Goal: Task Accomplishment & Management: Manage account settings

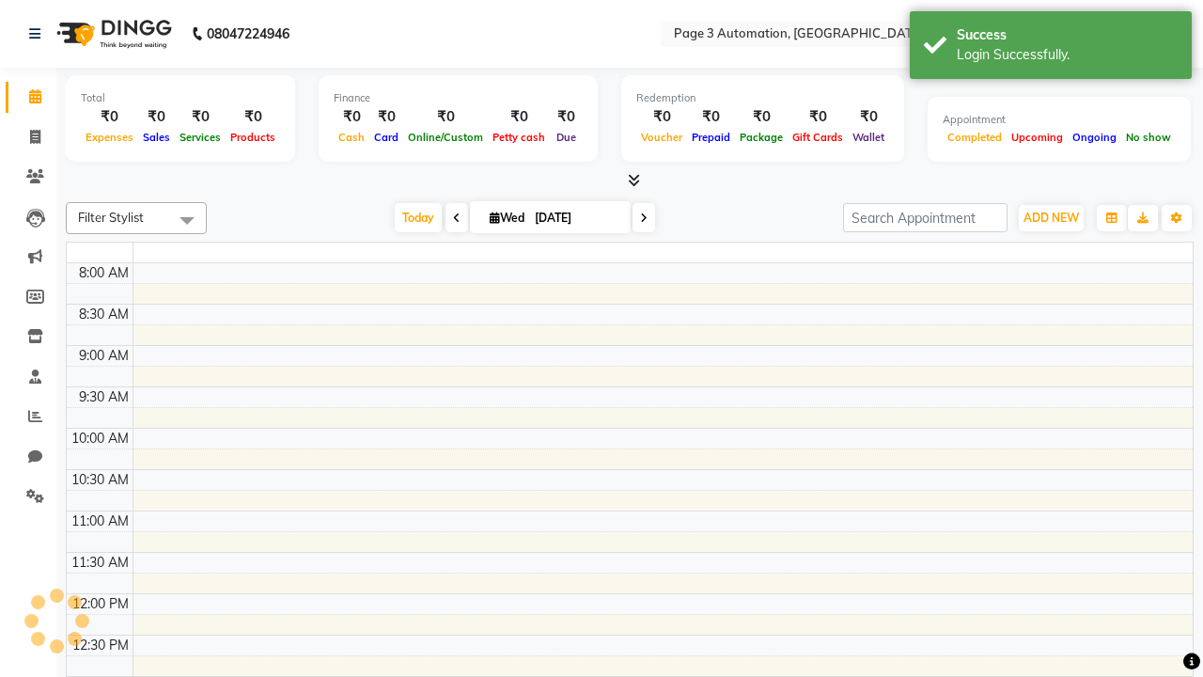
select select "en"
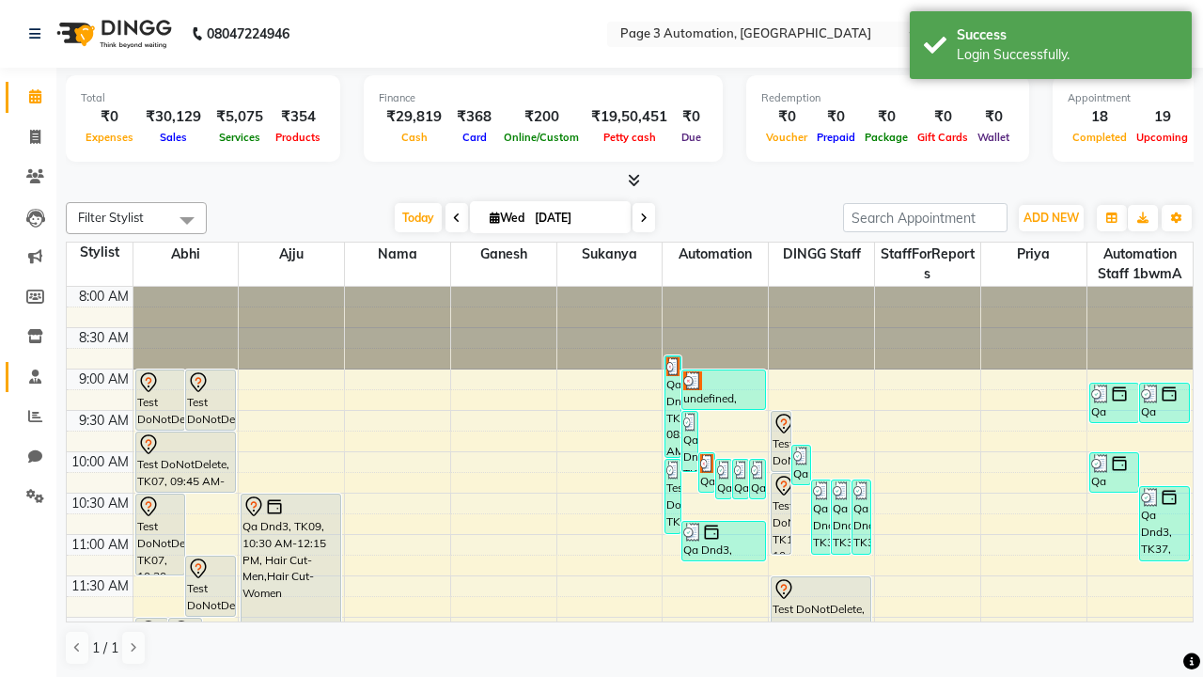
click at [28, 376] on span at bounding box center [35, 377] width 33 height 22
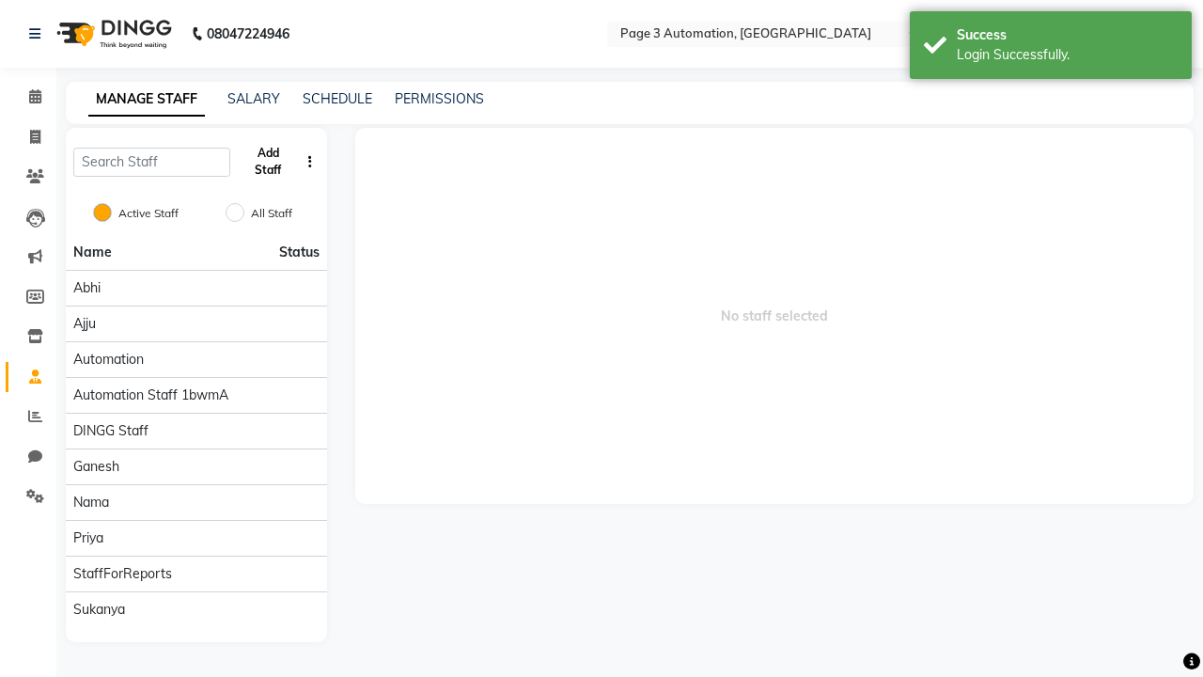
click at [268, 162] on button "Add Staff" at bounding box center [268, 161] width 61 height 49
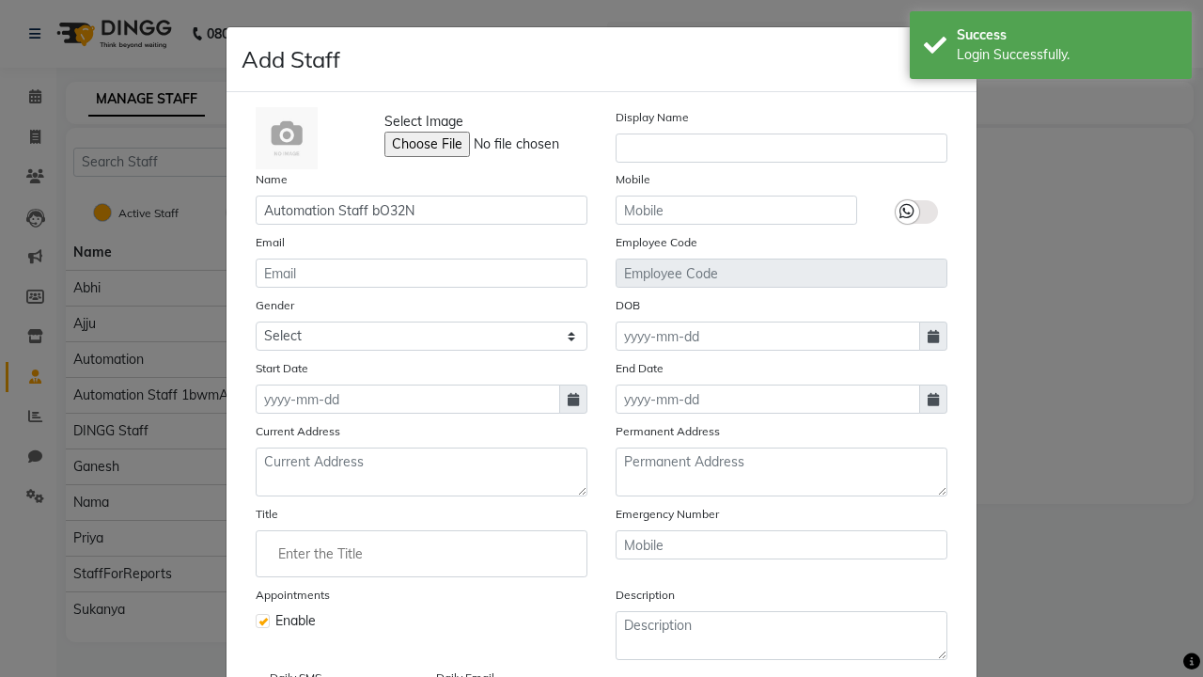
type input "Automation Staff bO32N"
type input "9448614681"
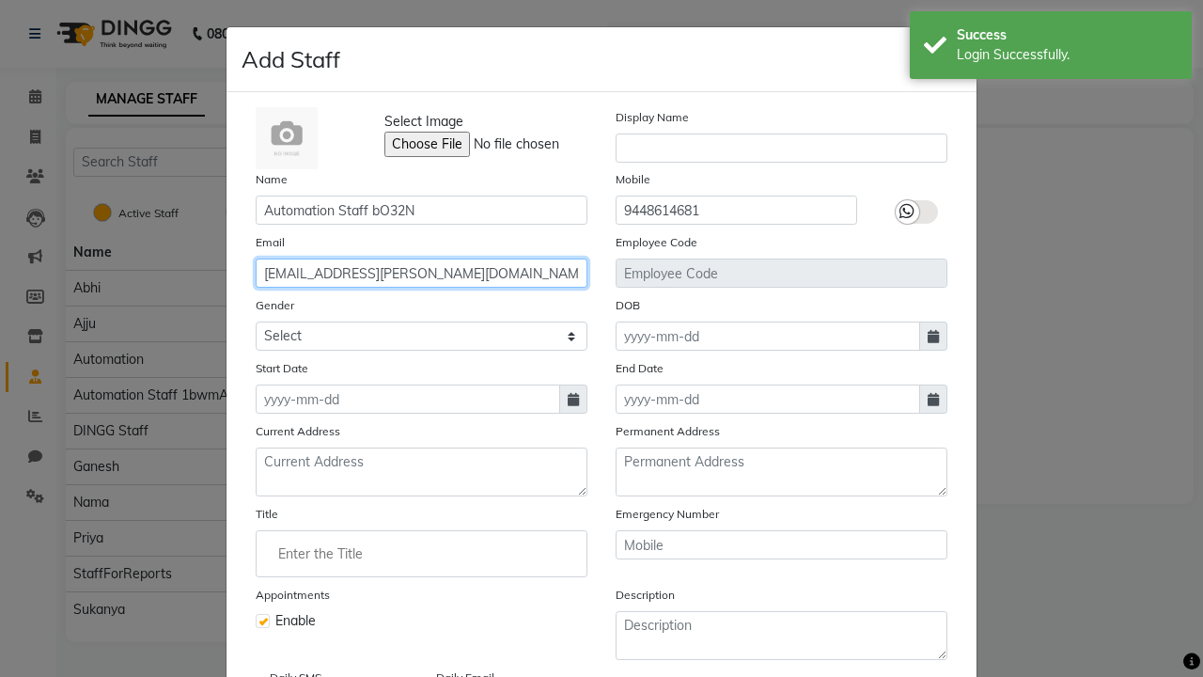
type input "[EMAIL_ADDRESS][PERSON_NAME][DOMAIN_NAME]"
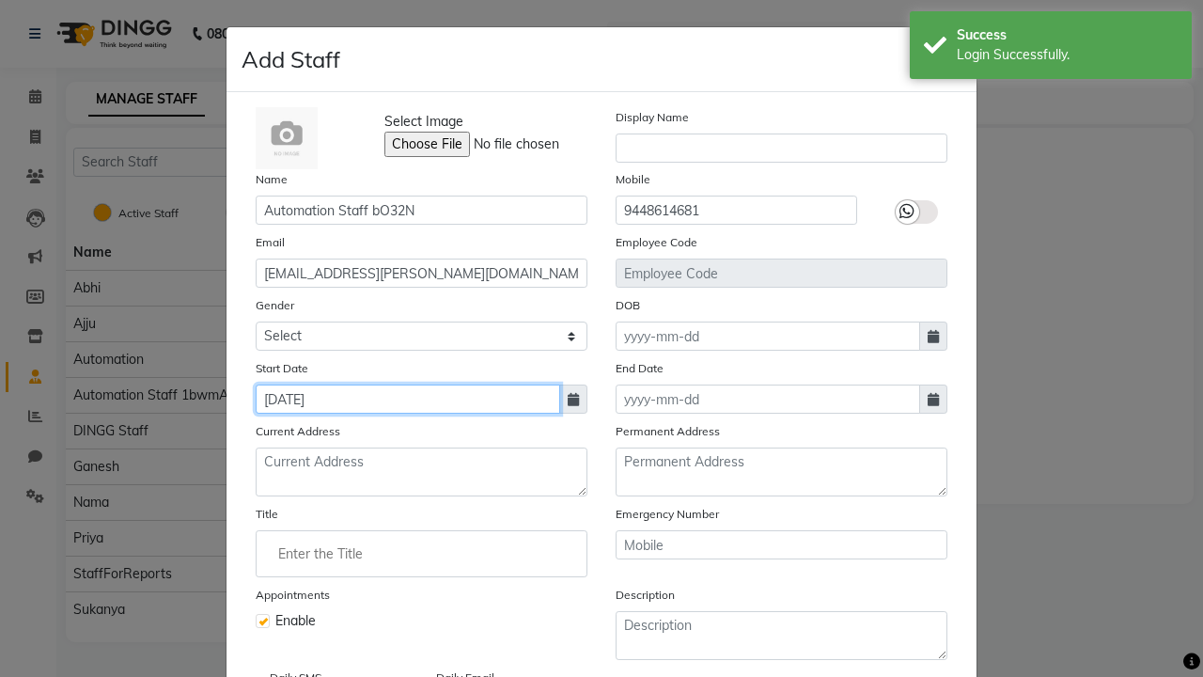
type input "[DATE]"
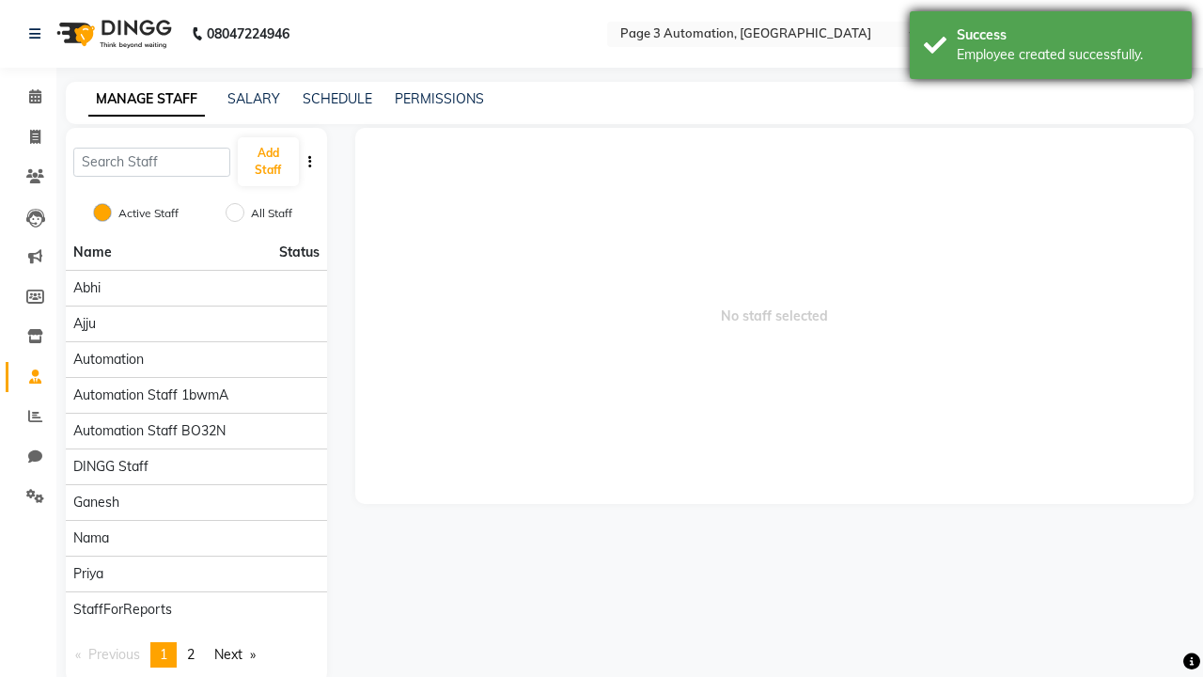
click at [1051, 48] on div "Employee created successfully." at bounding box center [1067, 55] width 221 height 20
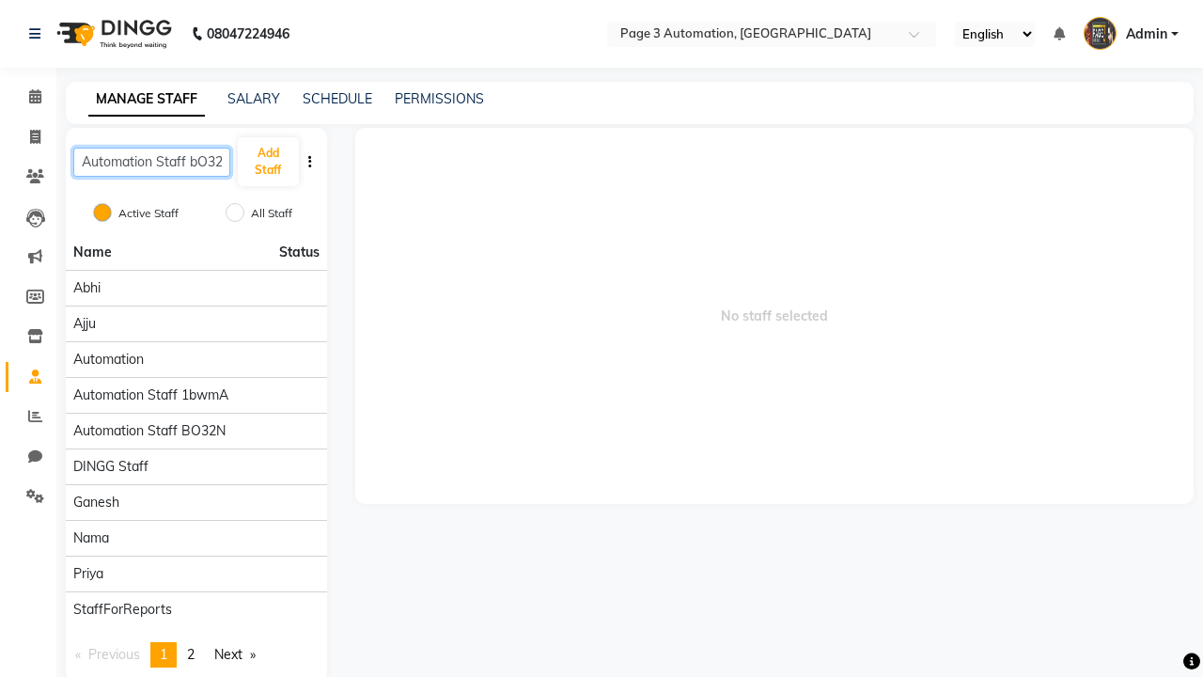
scroll to position [0, 10]
type input "Automation Staff bO32N"
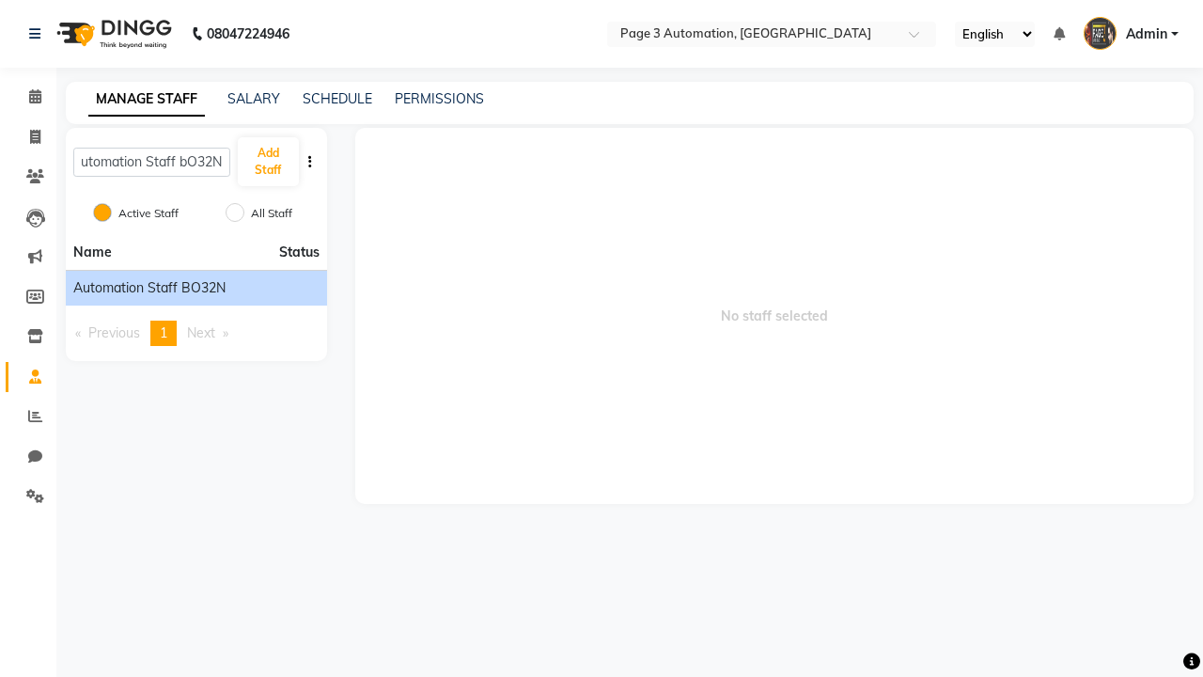
click at [195, 288] on span "Automation Staff bO32N" at bounding box center [149, 288] width 152 height 20
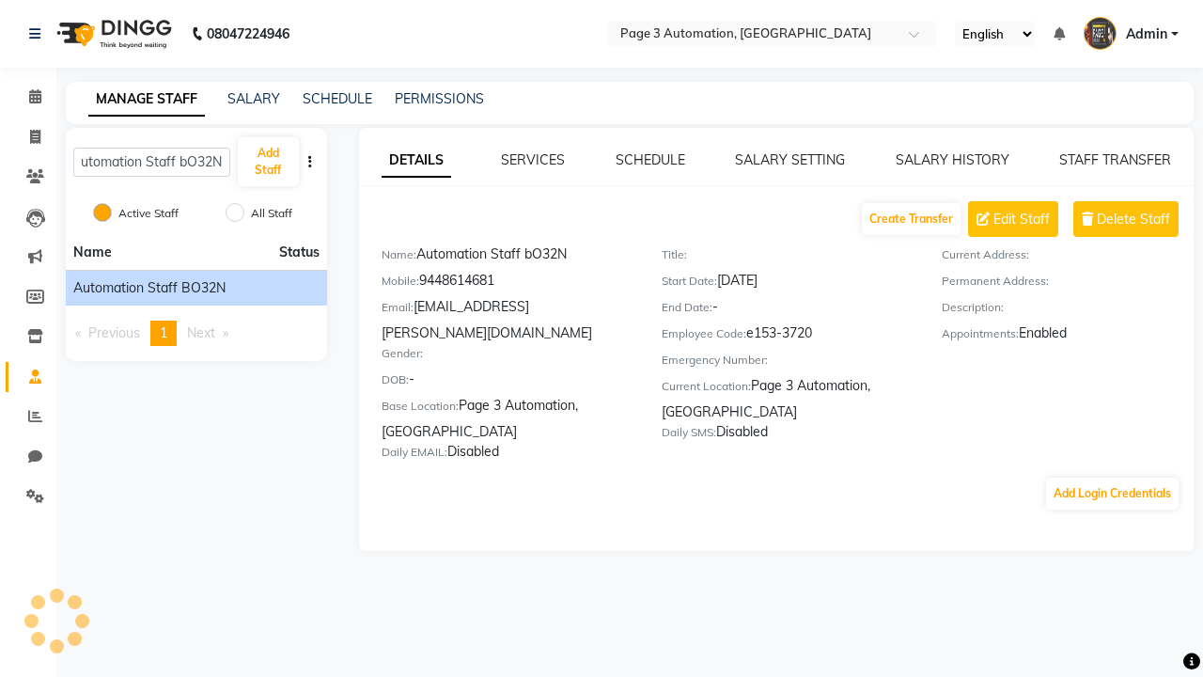
scroll to position [0, 0]
click at [533, 160] on link "SERVICES" at bounding box center [533, 159] width 64 height 17
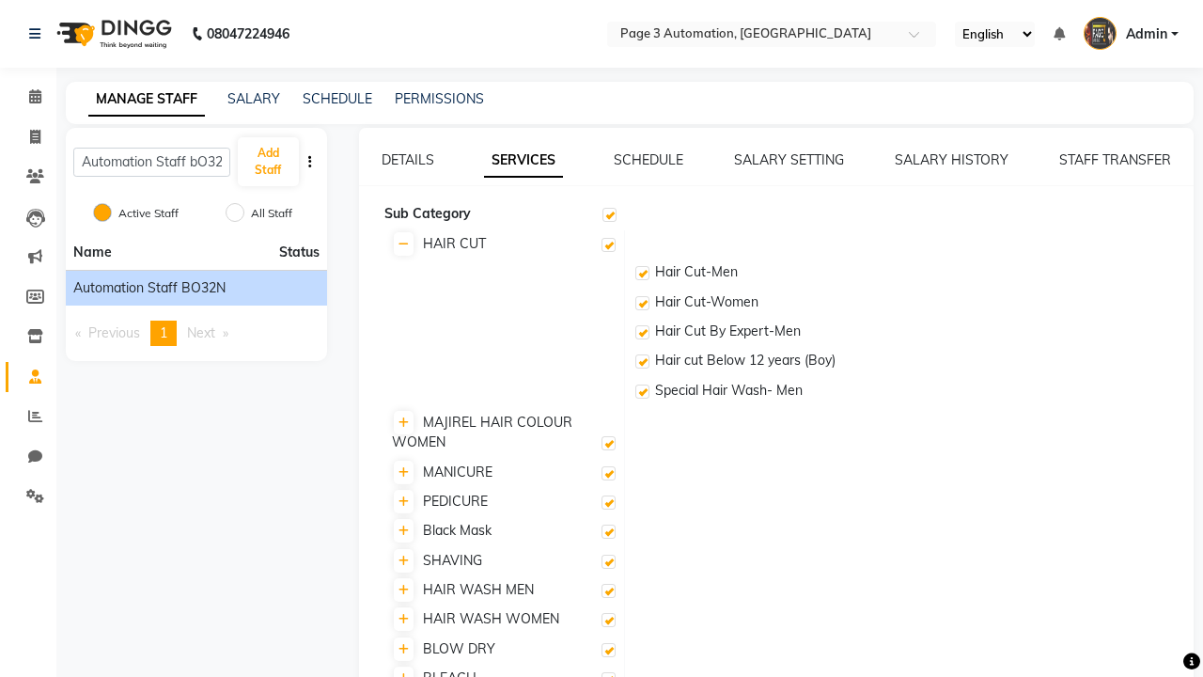
checkbox input "true"
click at [608, 244] on label at bounding box center [608, 245] width 14 height 14
click at [608, 244] on input "checkbox" at bounding box center [607, 246] width 12 height 12
checkbox input "false"
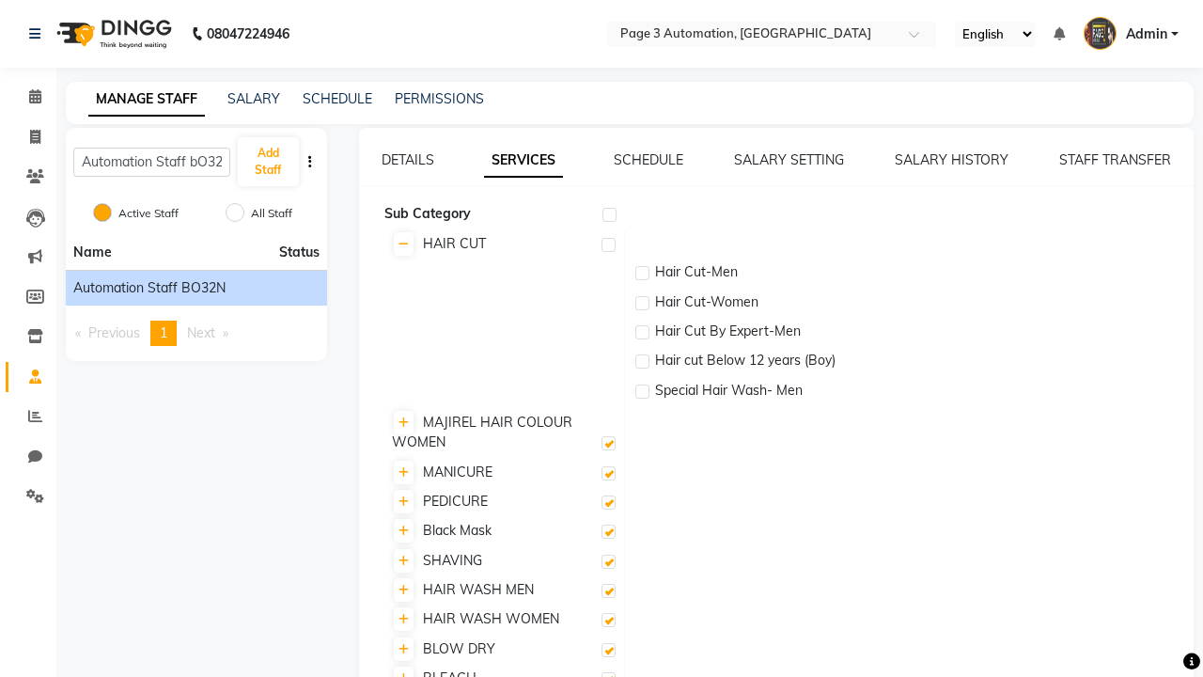
checkbox input "false"
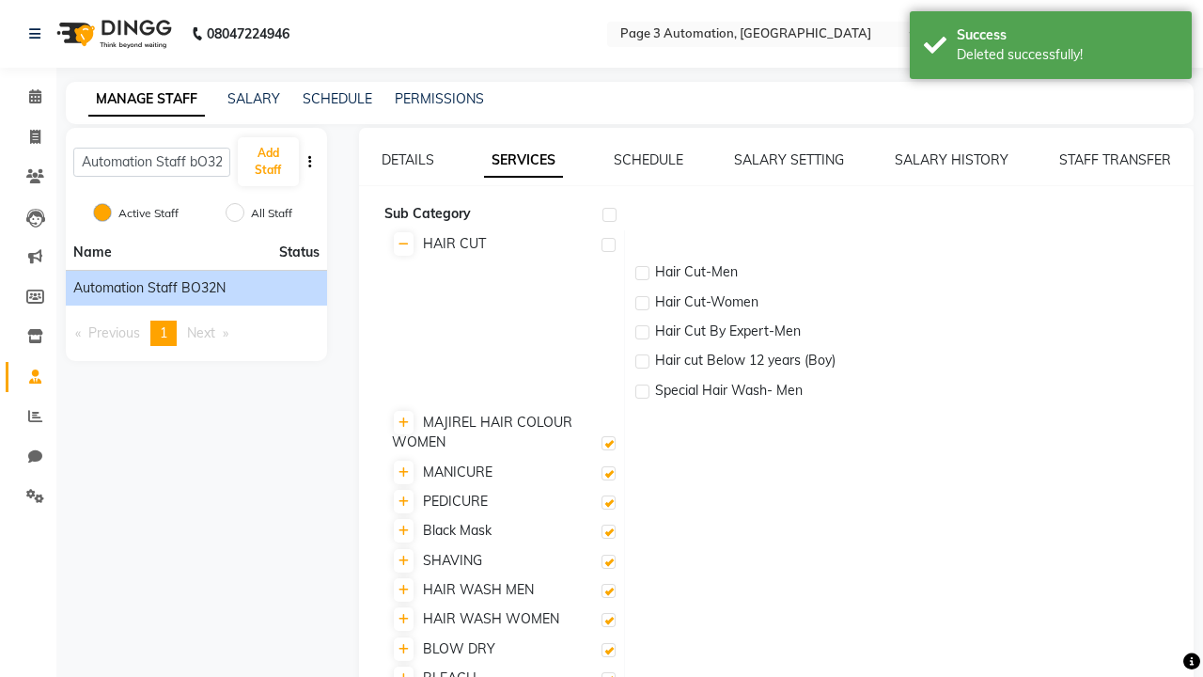
click at [1051, 48] on div "Deleted successfully!" at bounding box center [1067, 55] width 221 height 20
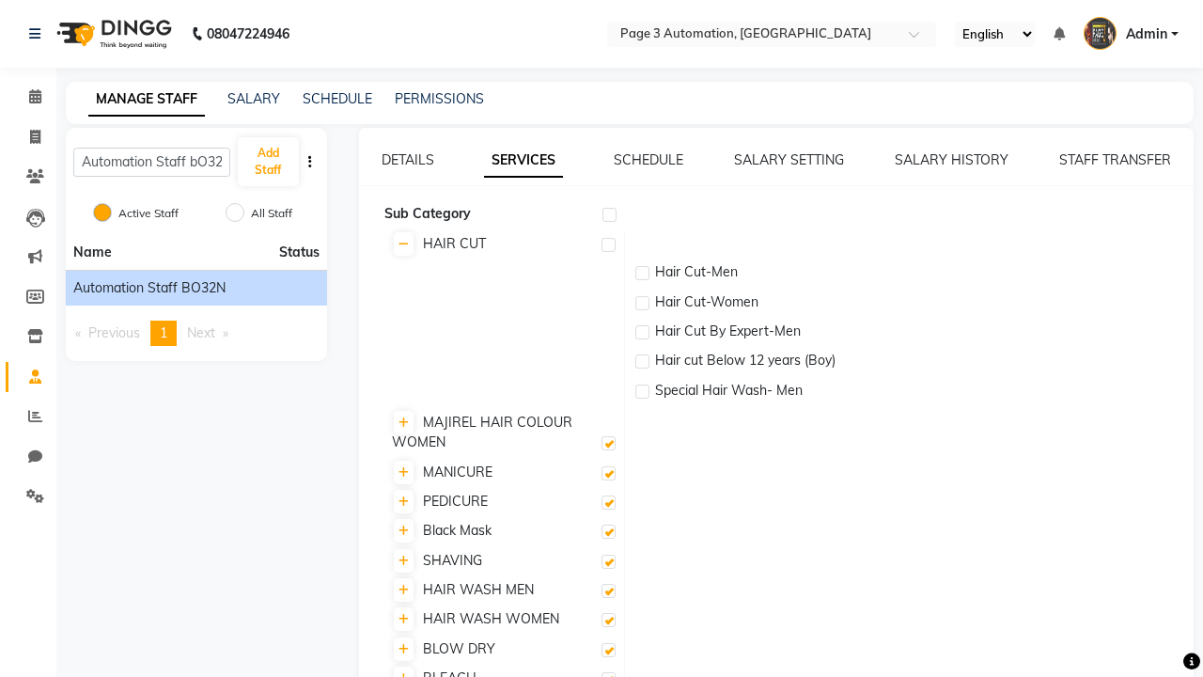
click at [608, 244] on label at bounding box center [608, 245] width 14 height 14
click at [608, 244] on input "checkbox" at bounding box center [607, 246] width 12 height 12
checkbox input "true"
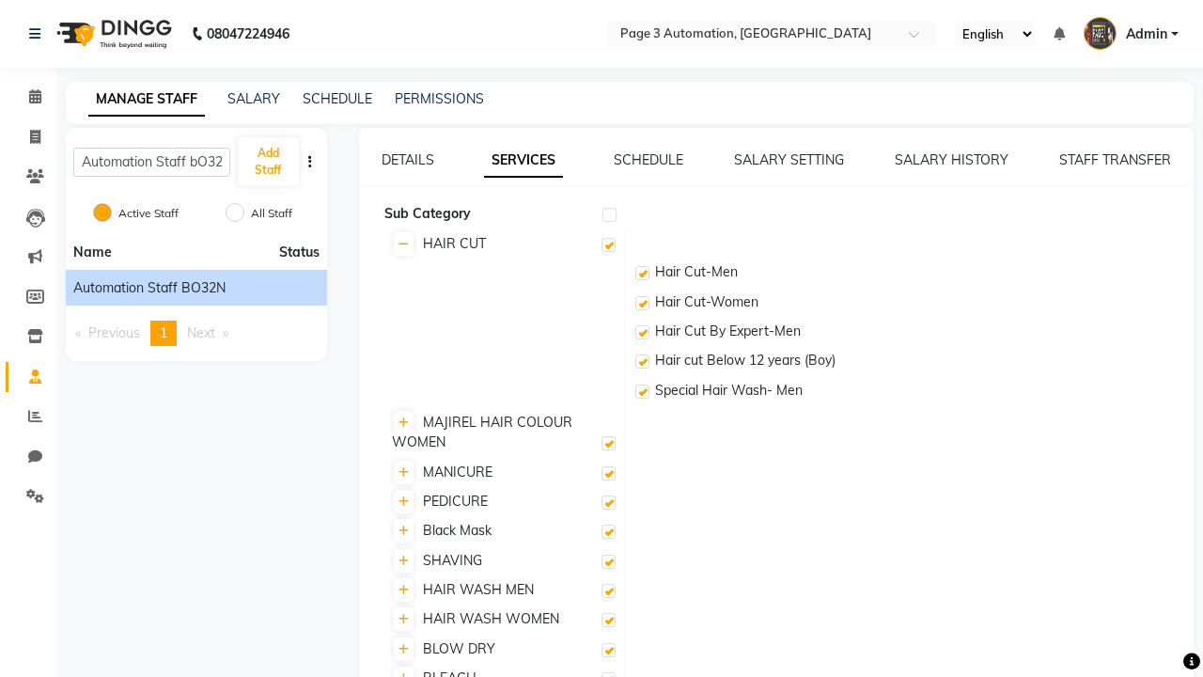
checkbox input "true"
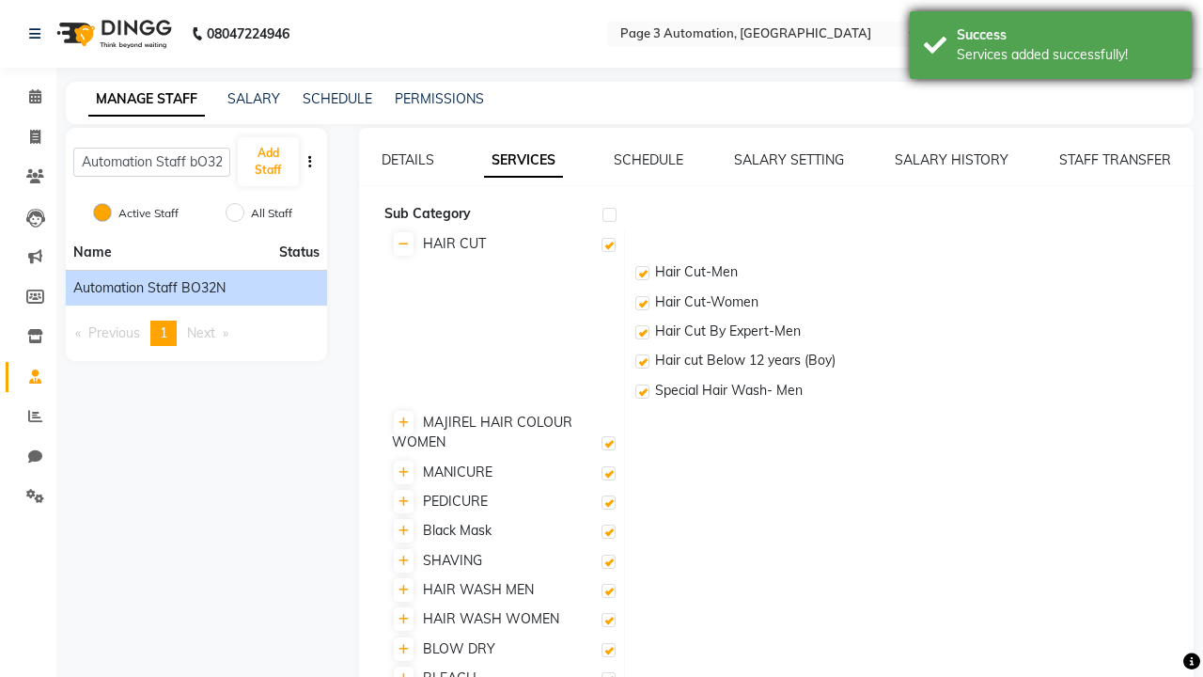
click at [1051, 48] on div "Services added successfully!" at bounding box center [1067, 55] width 221 height 20
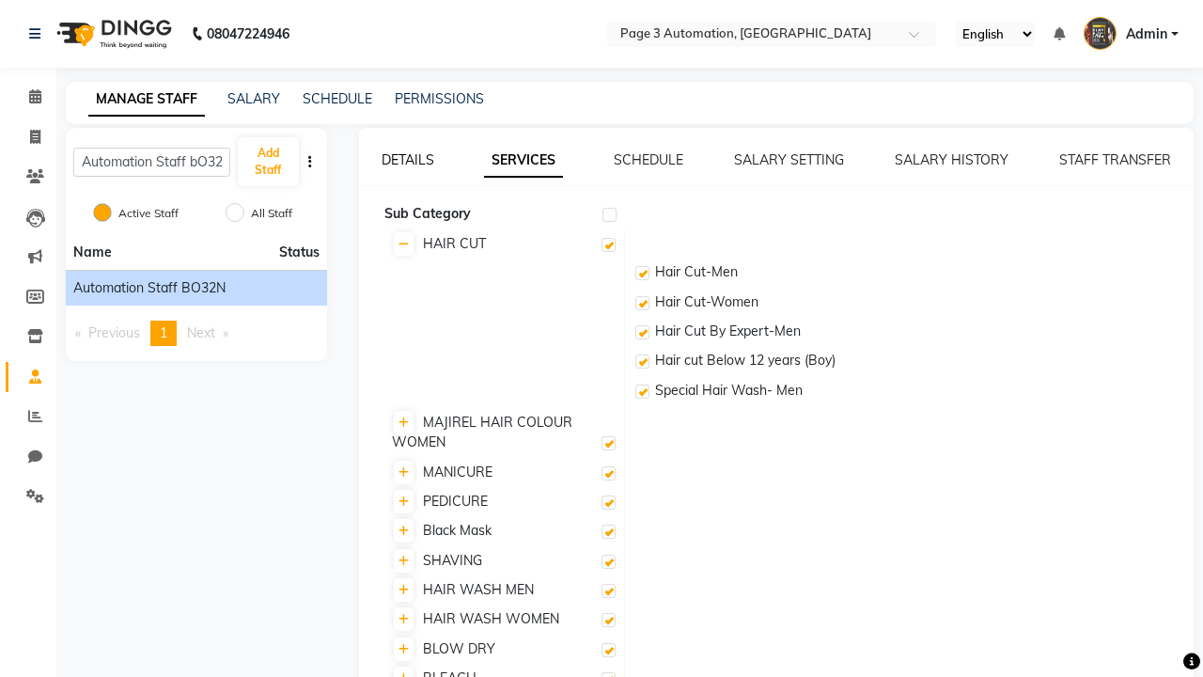
click at [407, 160] on link "DETAILS" at bounding box center [408, 159] width 53 height 17
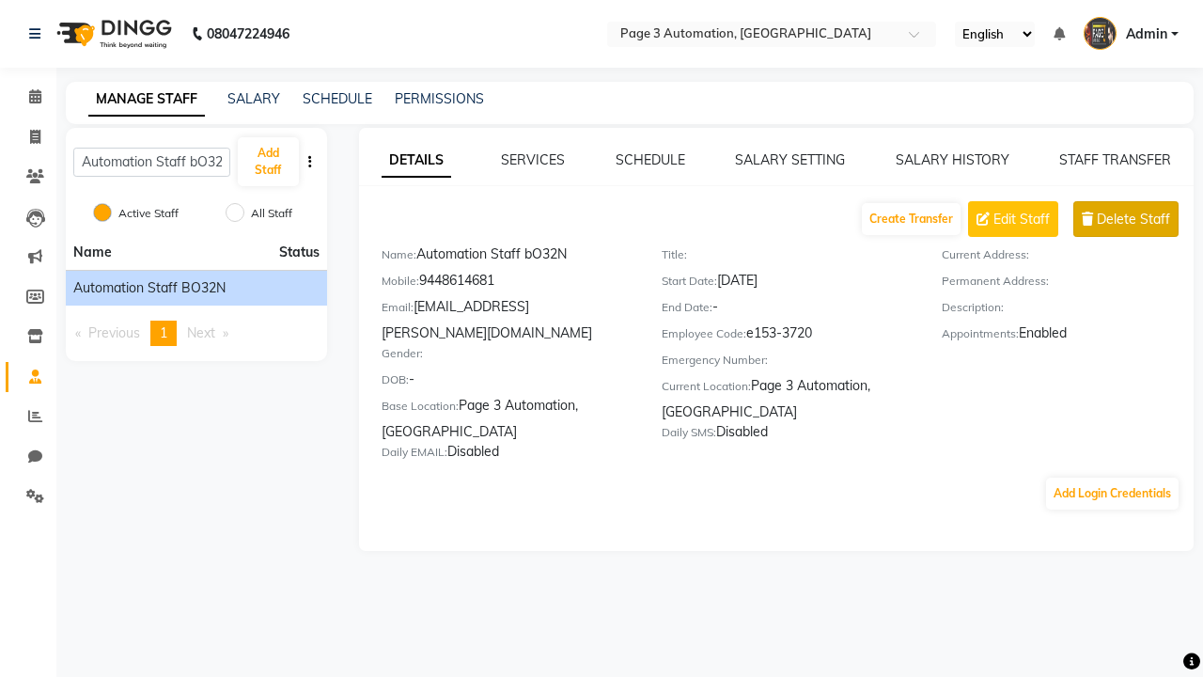
click at [1133, 219] on span "Delete Staff" at bounding box center [1133, 220] width 73 height 20
